Goal: Task Accomplishment & Management: Use online tool/utility

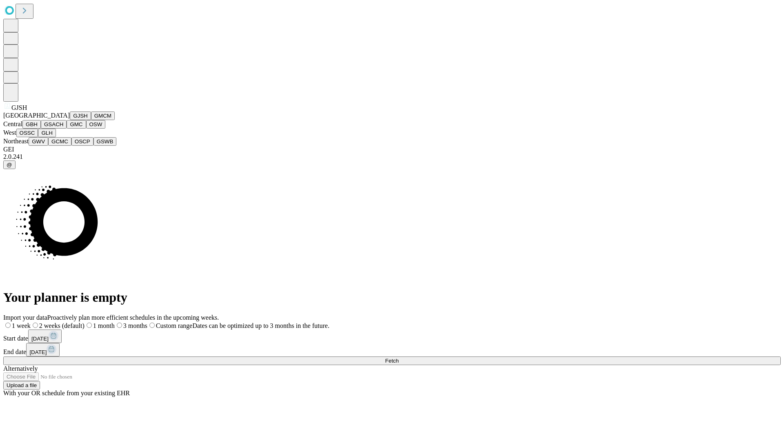
click at [70, 120] on button "GJSH" at bounding box center [80, 115] width 21 height 9
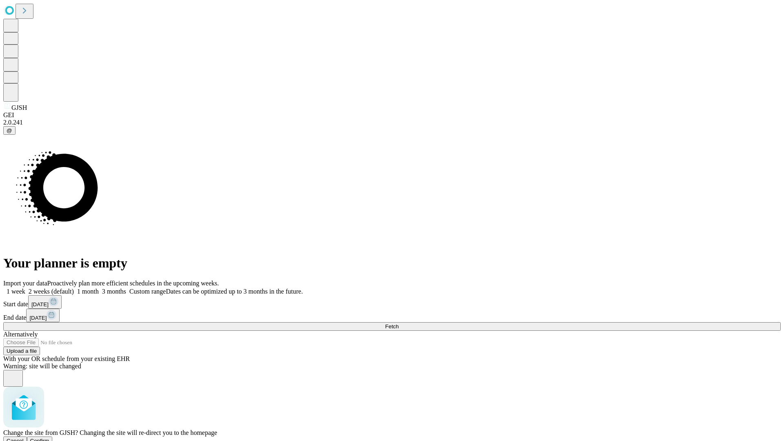
click at [49, 438] on span "Confirm" at bounding box center [39, 441] width 19 height 6
click at [99, 288] on label "1 month" at bounding box center [86, 291] width 25 height 7
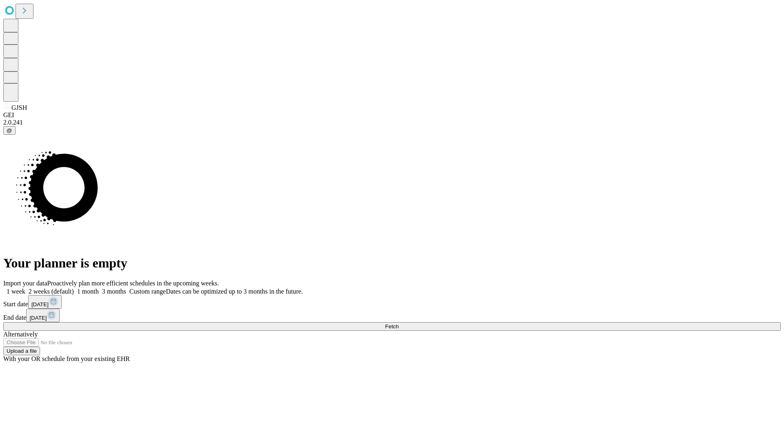
click at [399, 323] on span "Fetch" at bounding box center [391, 326] width 13 height 6
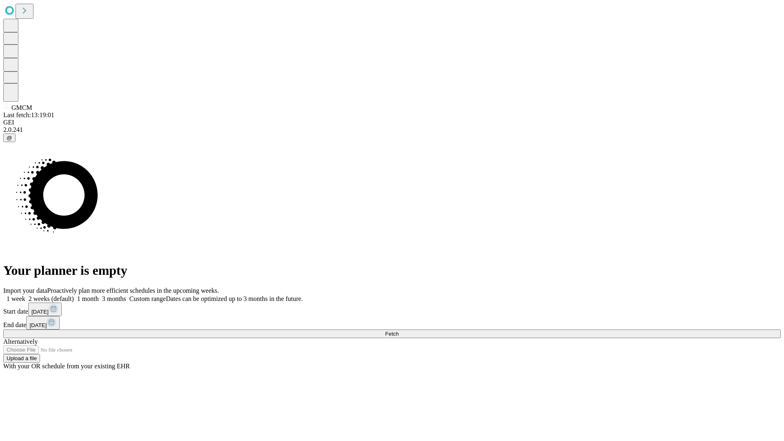
click at [99, 295] on label "1 month" at bounding box center [86, 298] width 25 height 7
click at [399, 331] on span "Fetch" at bounding box center [391, 334] width 13 height 6
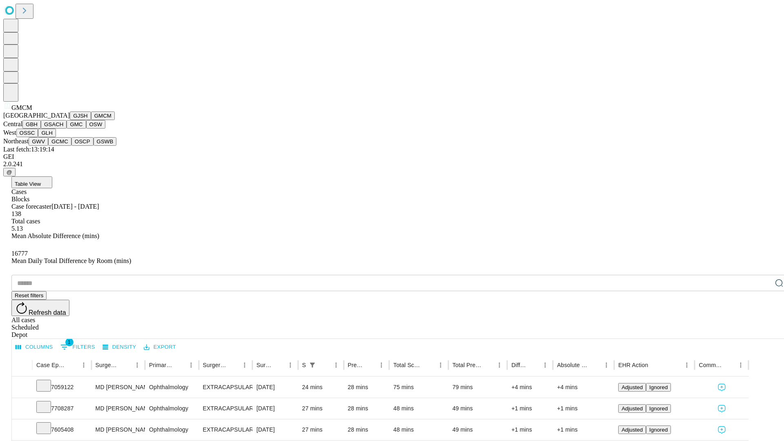
click at [41, 129] on button "GBH" at bounding box center [31, 124] width 18 height 9
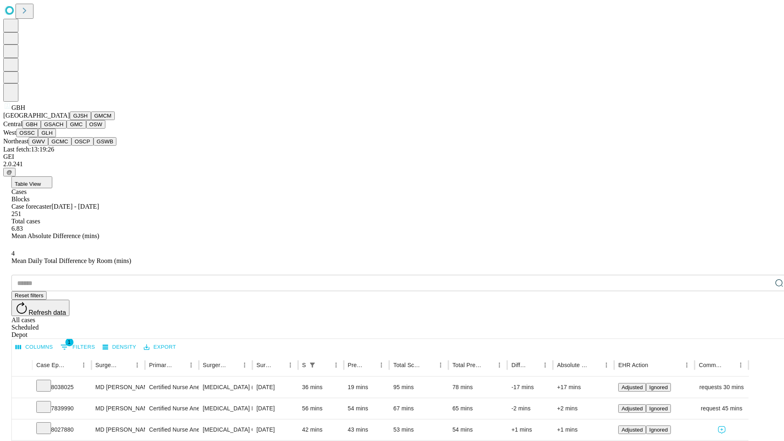
click at [63, 129] on button "GSACH" at bounding box center [54, 124] width 26 height 9
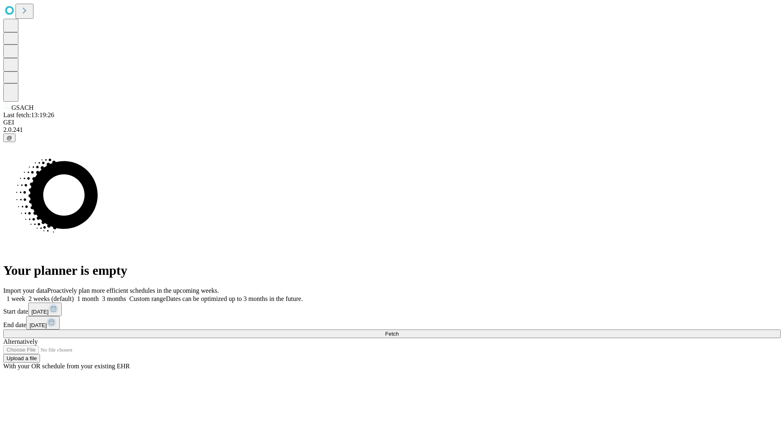
click at [99, 295] on label "1 month" at bounding box center [86, 298] width 25 height 7
click at [399, 331] on span "Fetch" at bounding box center [391, 334] width 13 height 6
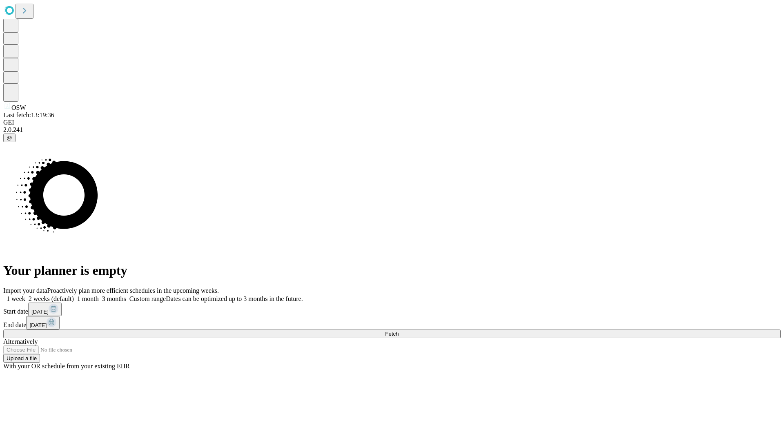
click at [99, 295] on label "1 month" at bounding box center [86, 298] width 25 height 7
click at [399, 331] on span "Fetch" at bounding box center [391, 334] width 13 height 6
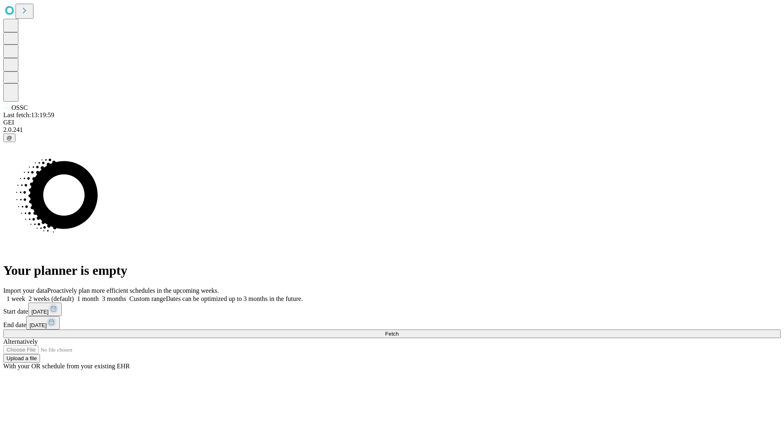
click at [99, 295] on label "1 month" at bounding box center [86, 298] width 25 height 7
click at [399, 331] on span "Fetch" at bounding box center [391, 334] width 13 height 6
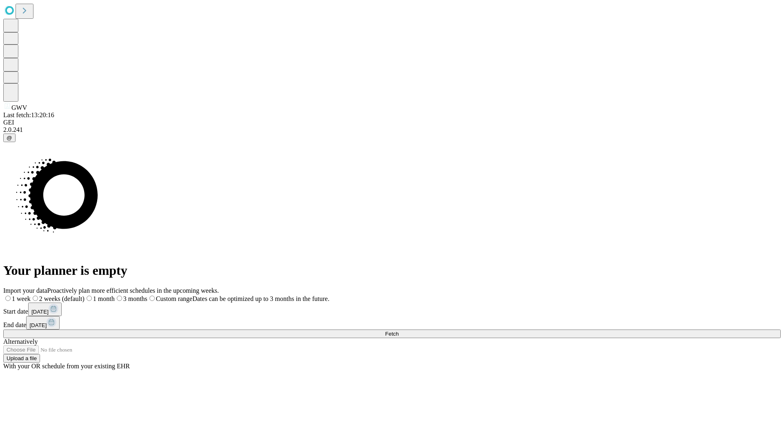
click at [399, 331] on span "Fetch" at bounding box center [391, 334] width 13 height 6
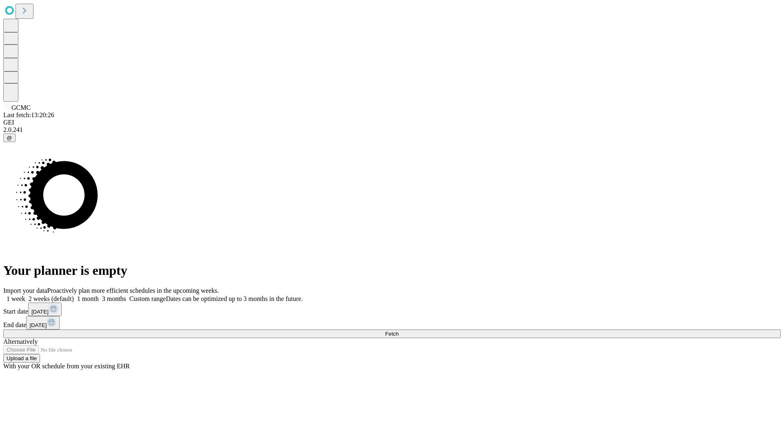
click at [99, 295] on label "1 month" at bounding box center [86, 298] width 25 height 7
click at [399, 331] on span "Fetch" at bounding box center [391, 334] width 13 height 6
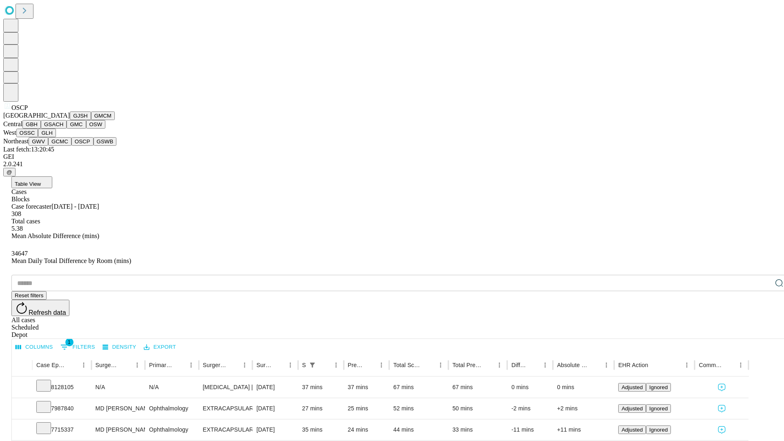
click at [94, 146] on button "GSWB" at bounding box center [105, 141] width 23 height 9
